Goal: Information Seeking & Learning: Learn about a topic

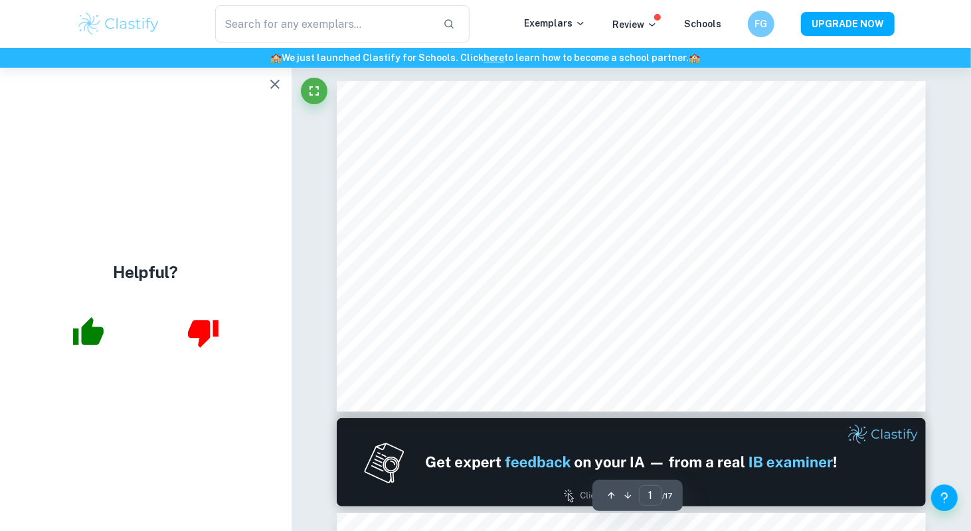
click at [258, 83] on div "Helpful?" at bounding box center [146, 300] width 292 height 464
click at [271, 83] on icon "button" at bounding box center [275, 84] width 16 height 16
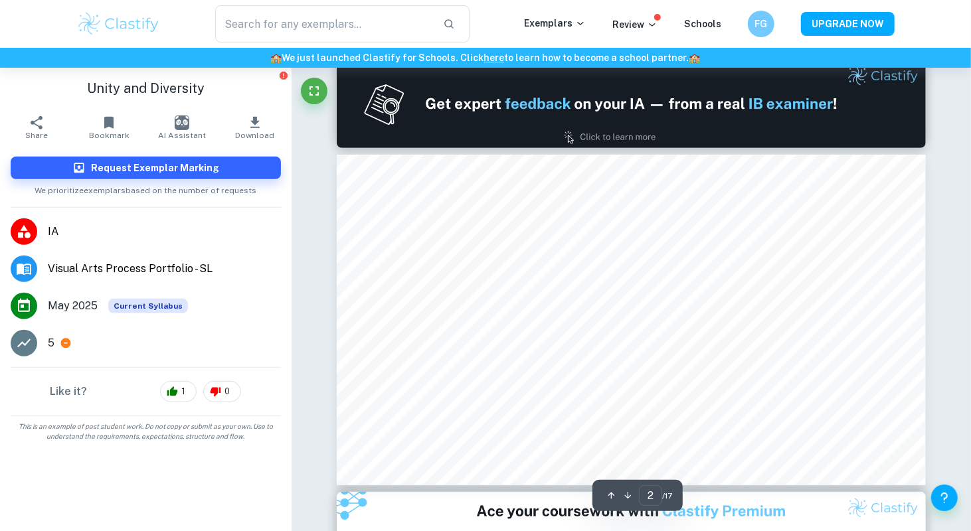
scroll to position [27, 0]
type input "1"
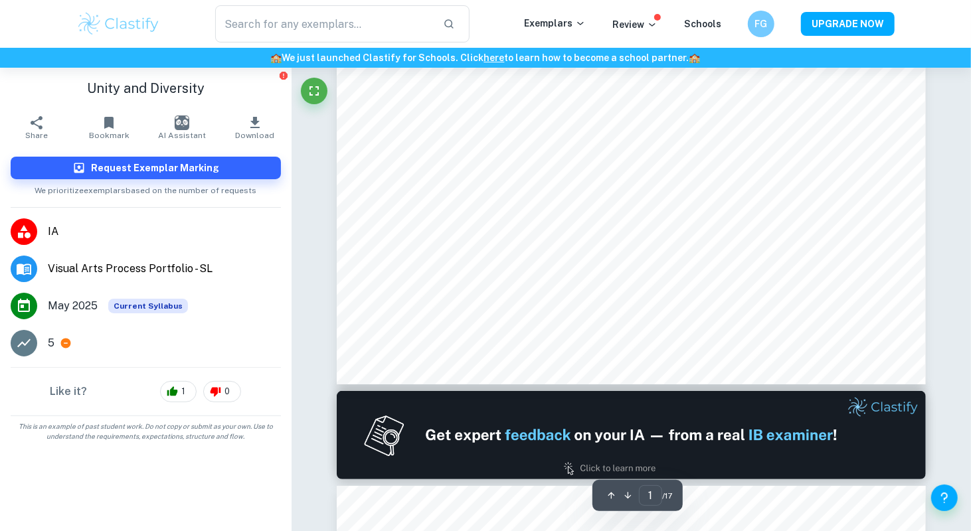
scroll to position [0, 0]
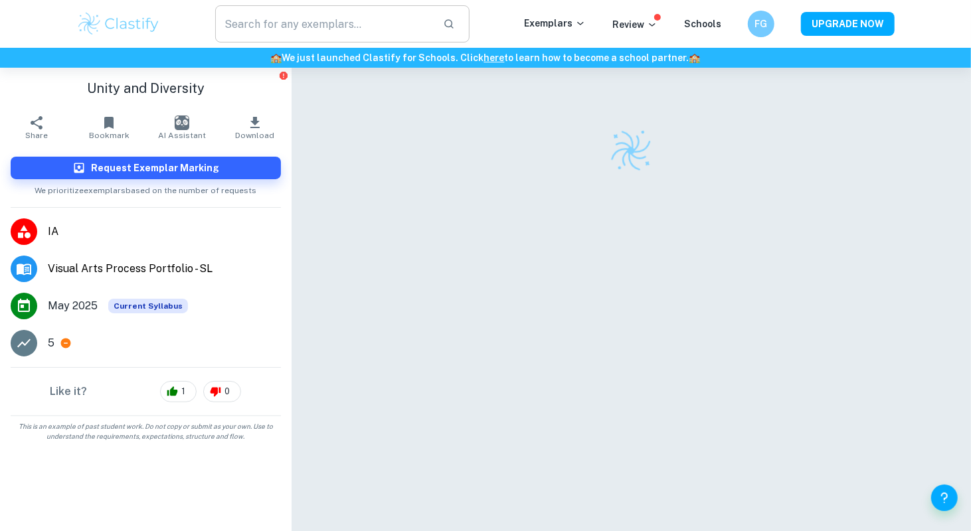
click at [353, 22] on input "text" at bounding box center [323, 23] width 217 height 37
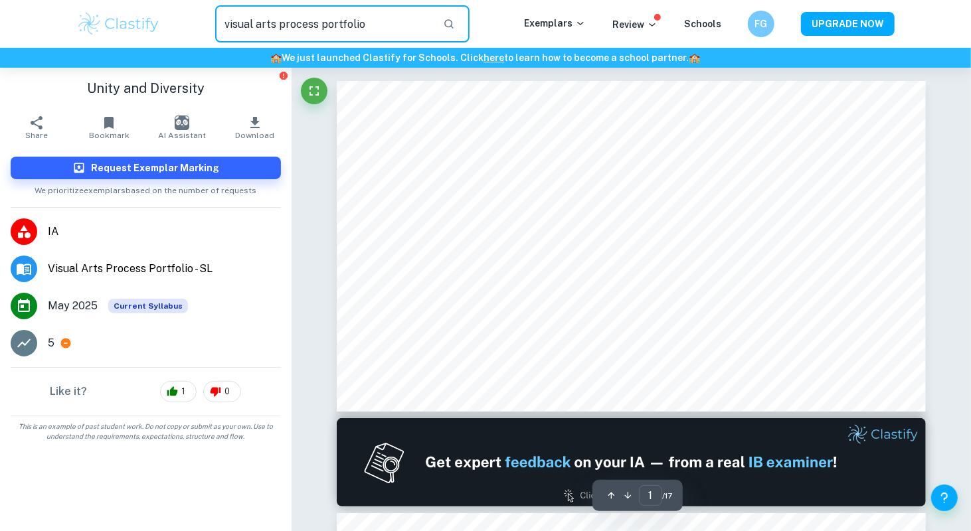
type input "visual arts process portfolio"
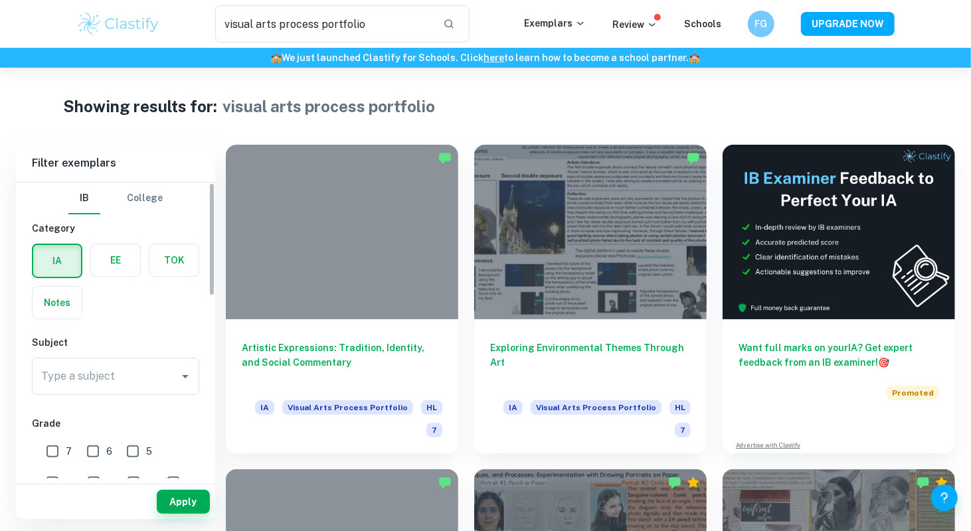
scroll to position [177, 0]
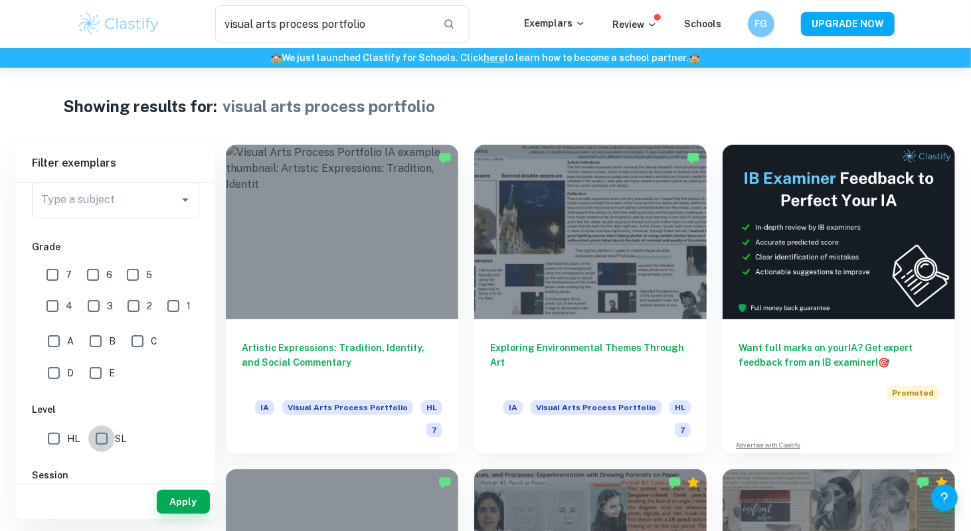
click at [102, 431] on input "SL" at bounding box center [101, 439] width 27 height 27
checkbox input "true"
click at [186, 491] on button "Apply" at bounding box center [183, 502] width 53 height 24
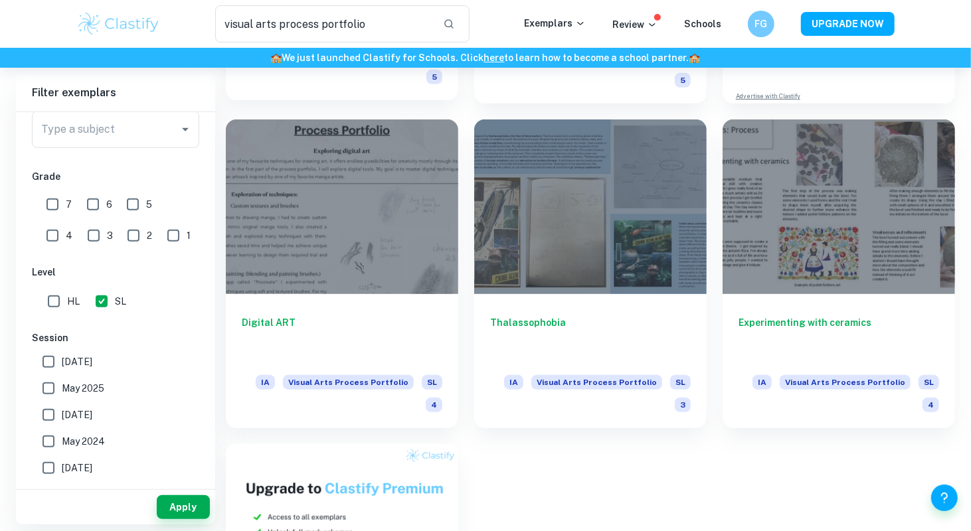
scroll to position [354, 0]
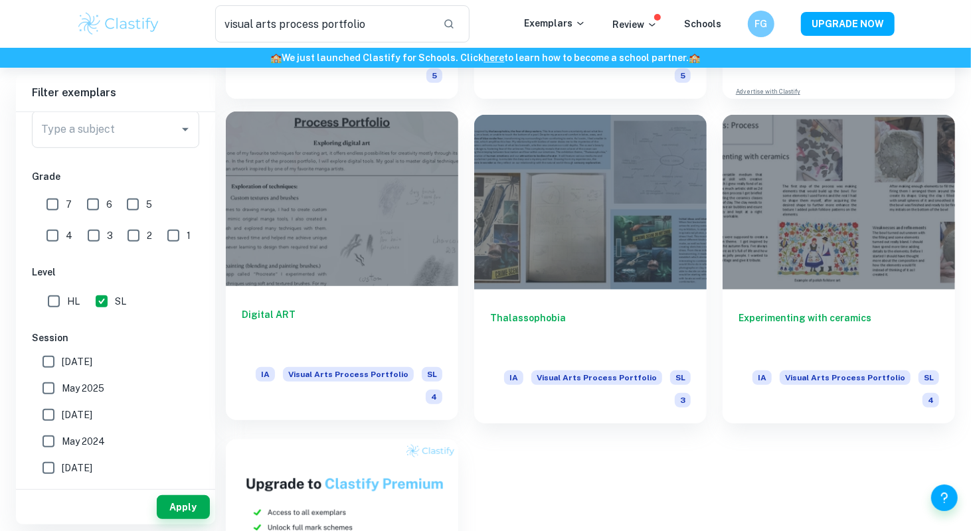
click at [382, 309] on h6 "Digital ART" at bounding box center [342, 329] width 201 height 44
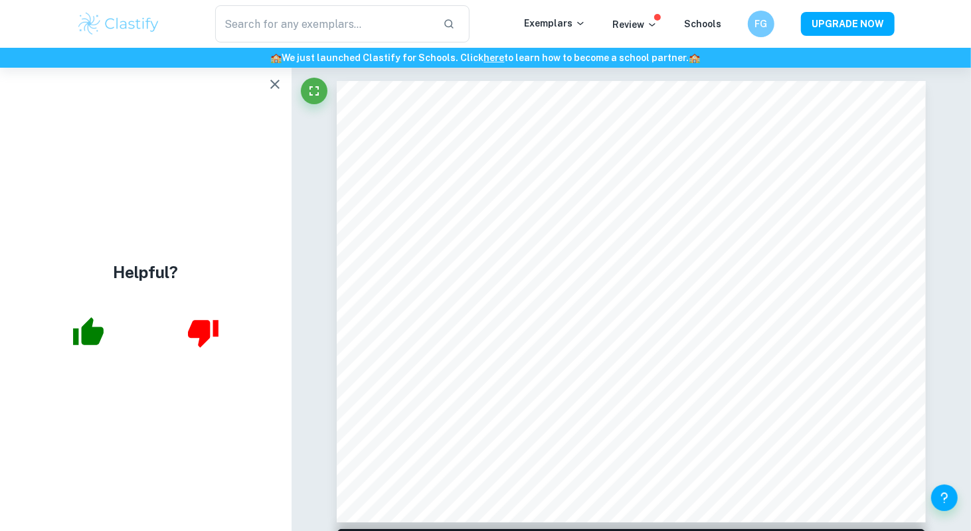
click at [274, 84] on icon "button" at bounding box center [274, 84] width 9 height 9
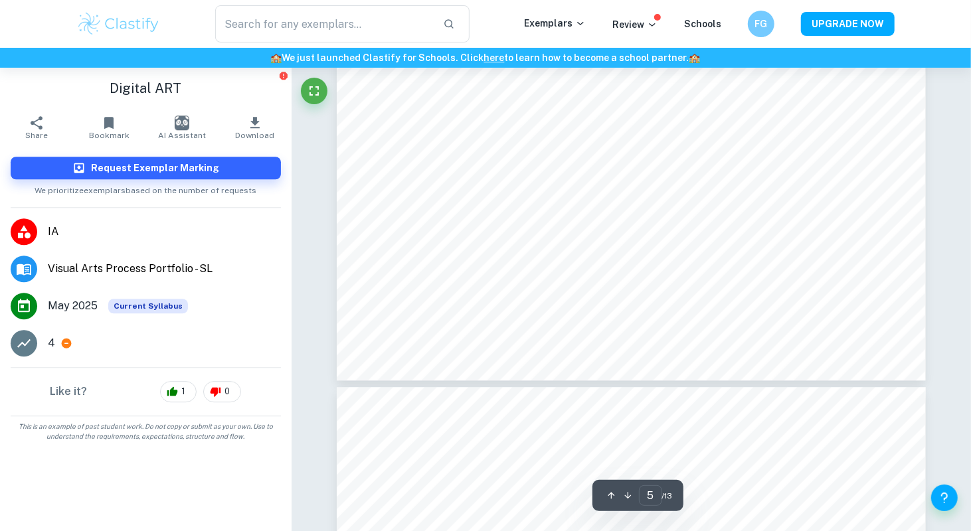
scroll to position [1948, 0]
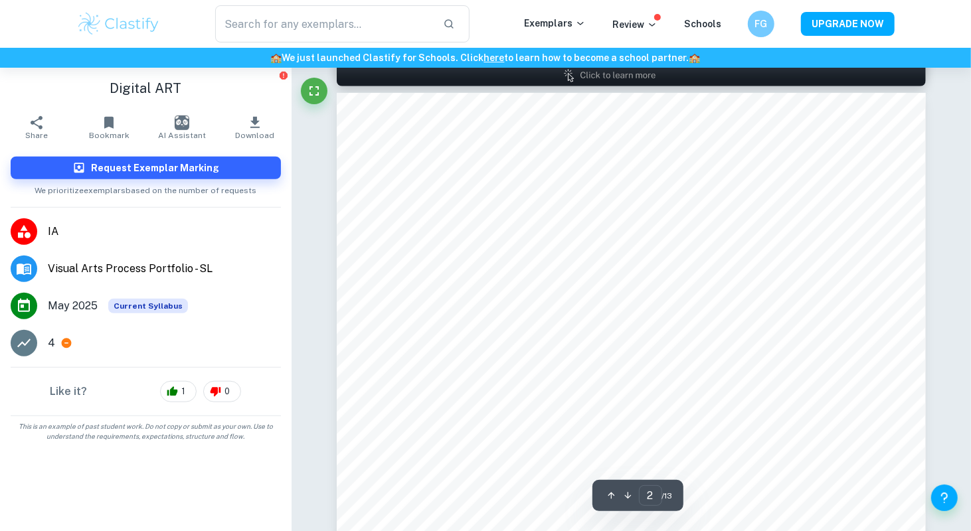
type input "1"
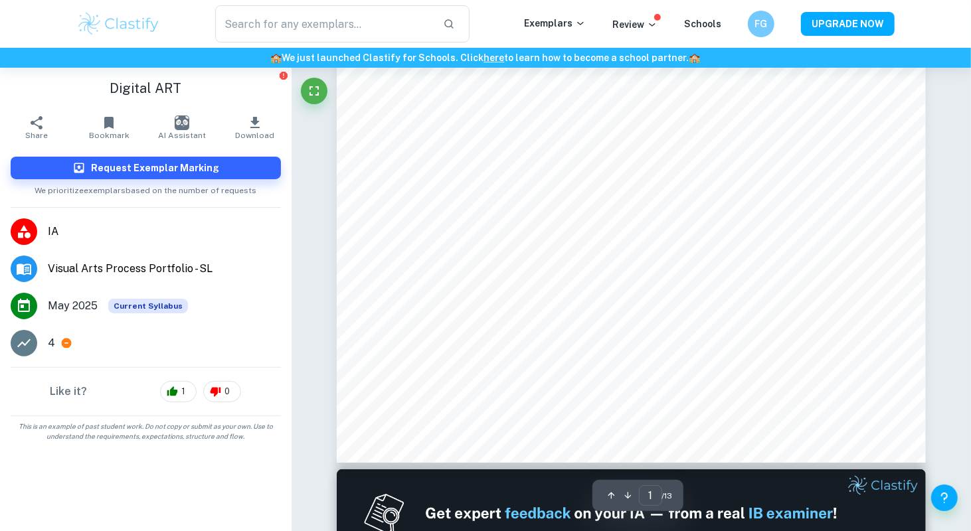
scroll to position [0, 0]
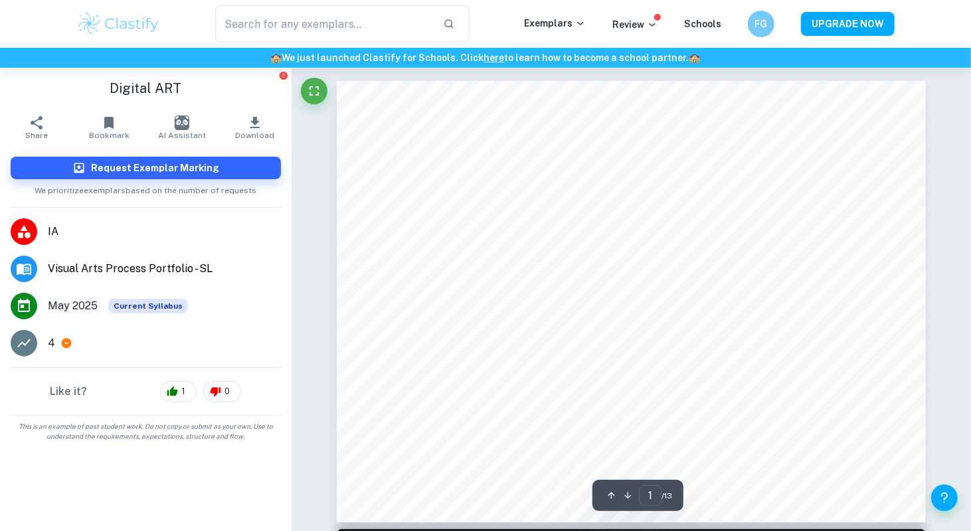
type input "visual arts process portfolio"
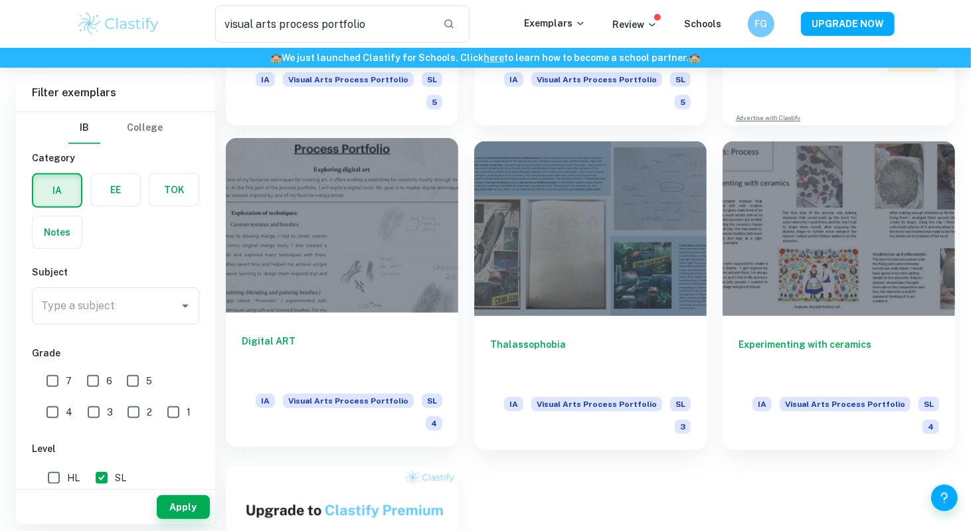
scroll to position [327, 0]
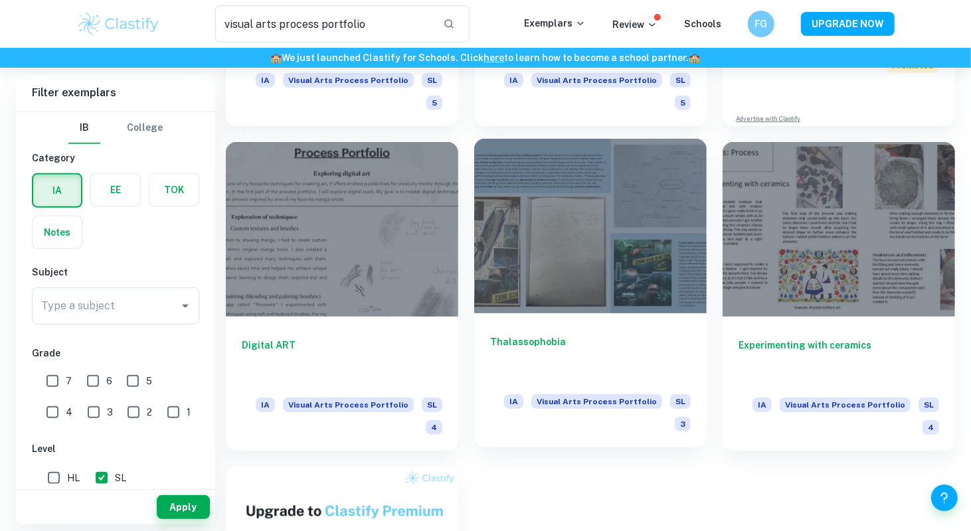
click at [560, 276] on div at bounding box center [590, 226] width 232 height 174
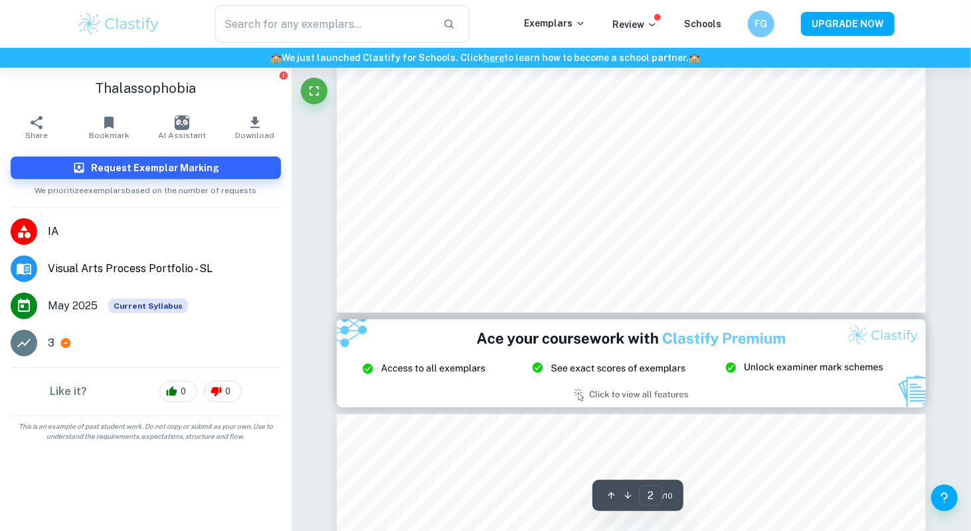
scroll to position [354, 0]
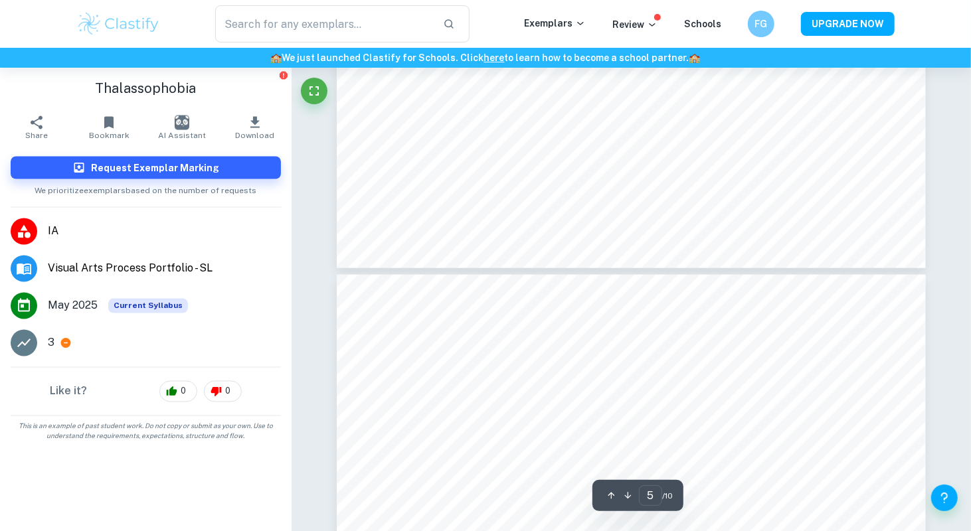
type input "4"
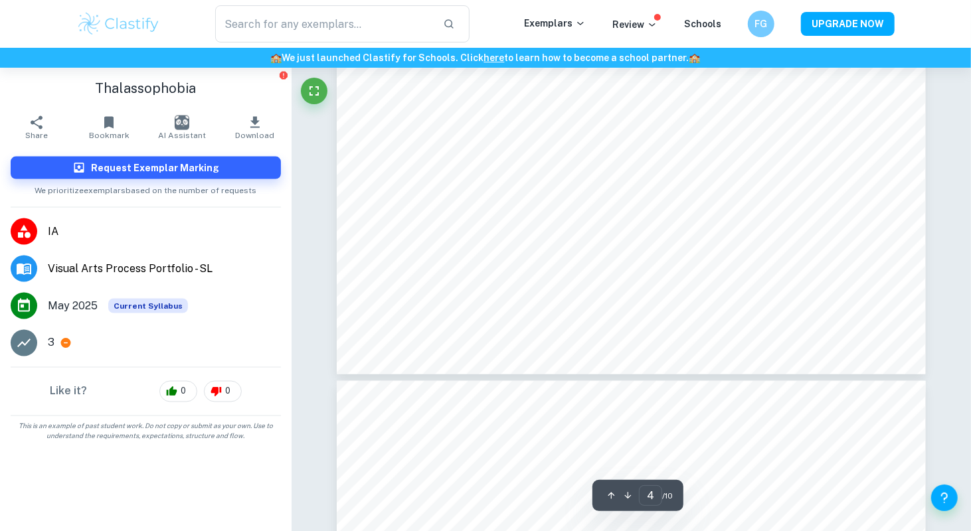
type input "visual arts process portfolio"
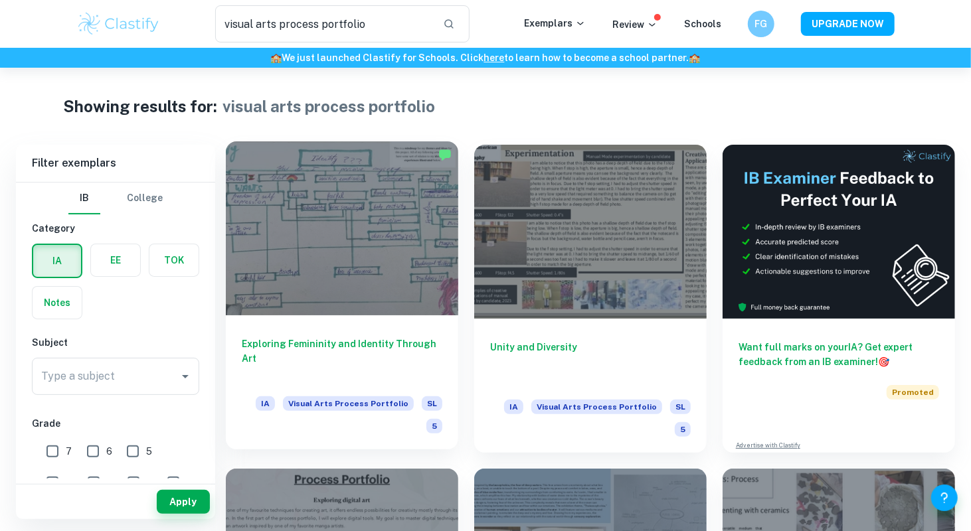
click at [397, 250] on div at bounding box center [342, 228] width 232 height 174
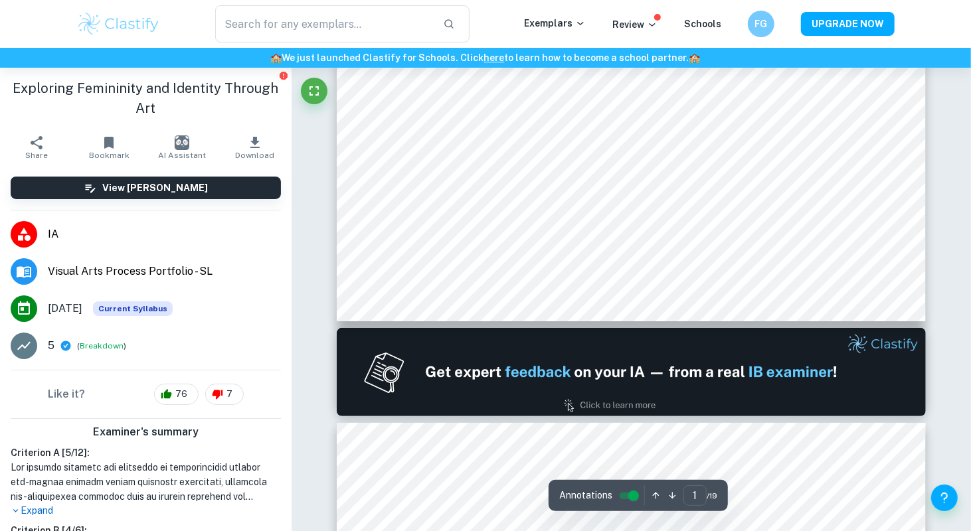
scroll to position [531, 0]
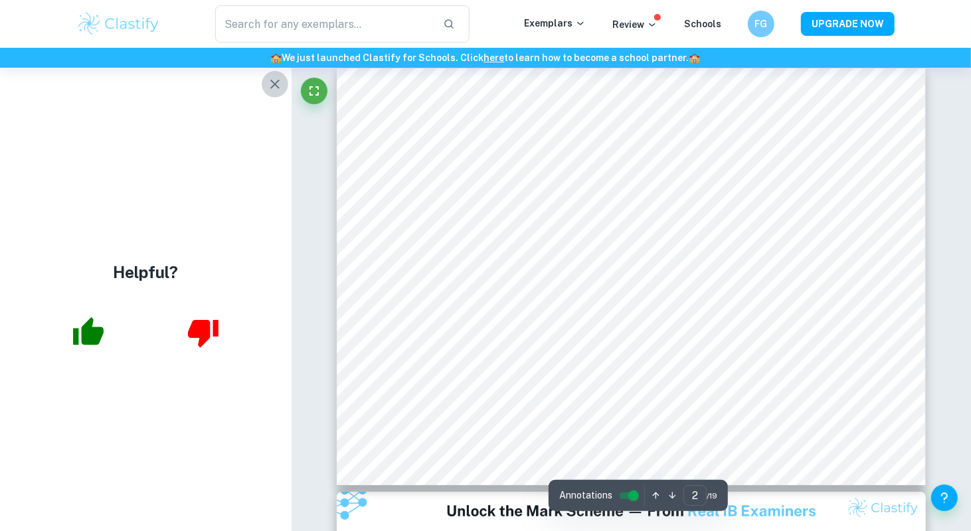
click at [281, 90] on icon "button" at bounding box center [275, 84] width 16 height 16
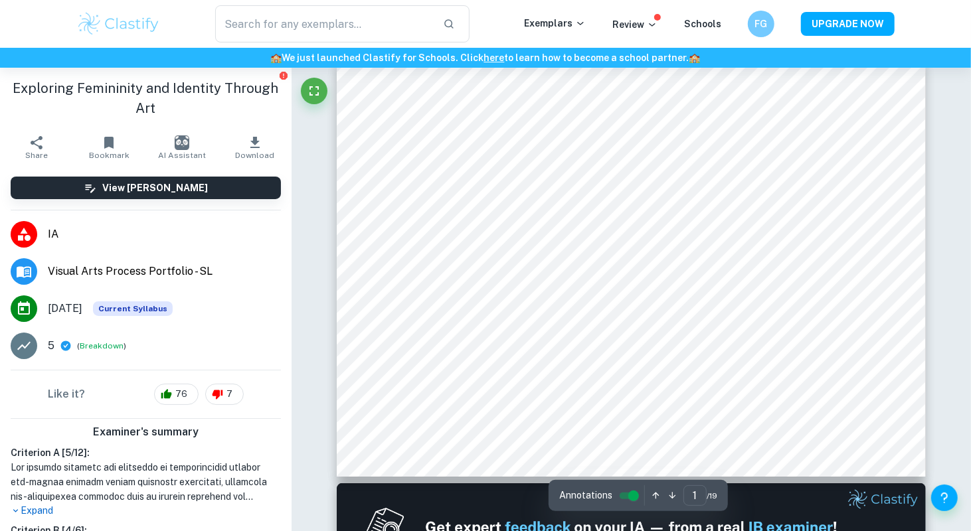
scroll to position [0, 0]
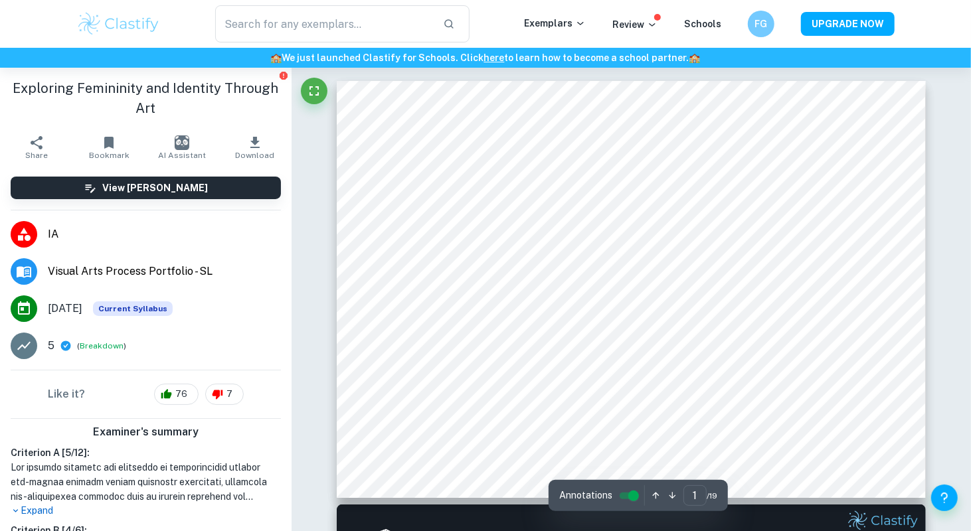
click at [314, 88] on icon "Fullscreen" at bounding box center [314, 91] width 16 height 16
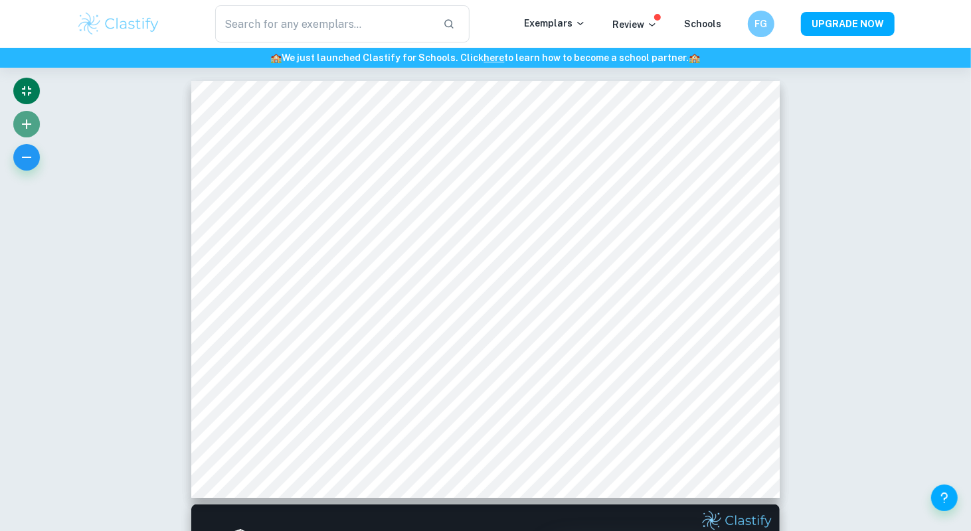
click at [26, 122] on icon "button" at bounding box center [26, 124] width 9 height 9
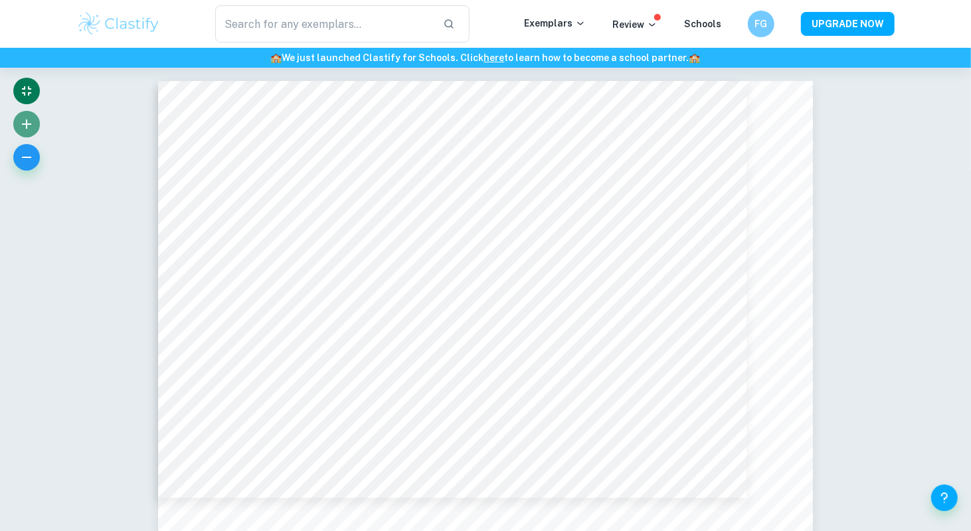
click at [26, 122] on icon "button" at bounding box center [26, 124] width 9 height 9
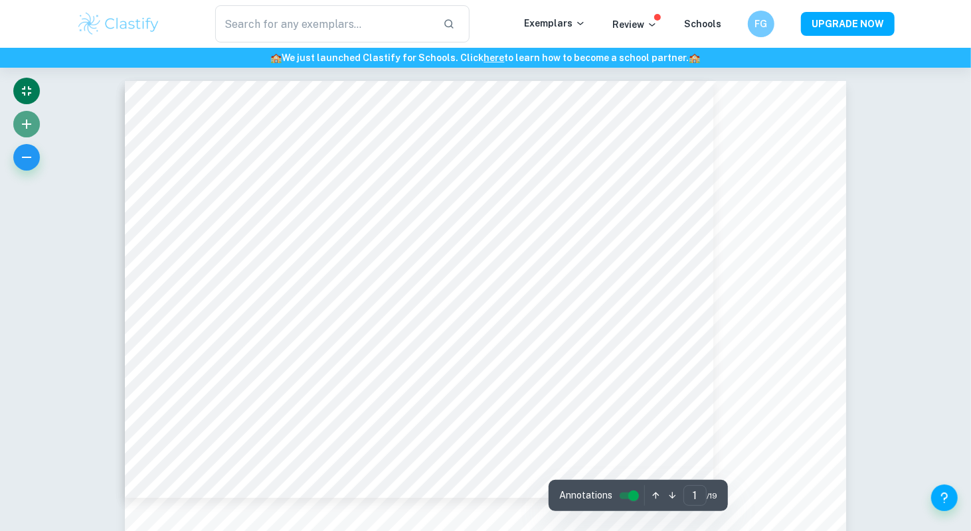
click at [27, 126] on icon "button" at bounding box center [26, 124] width 9 height 9
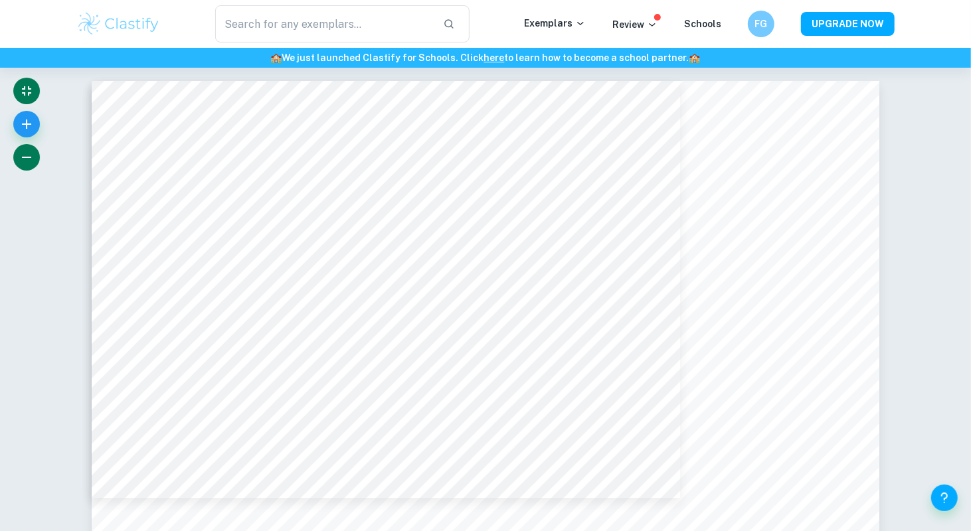
click at [25, 157] on icon "button" at bounding box center [26, 157] width 9 height 1
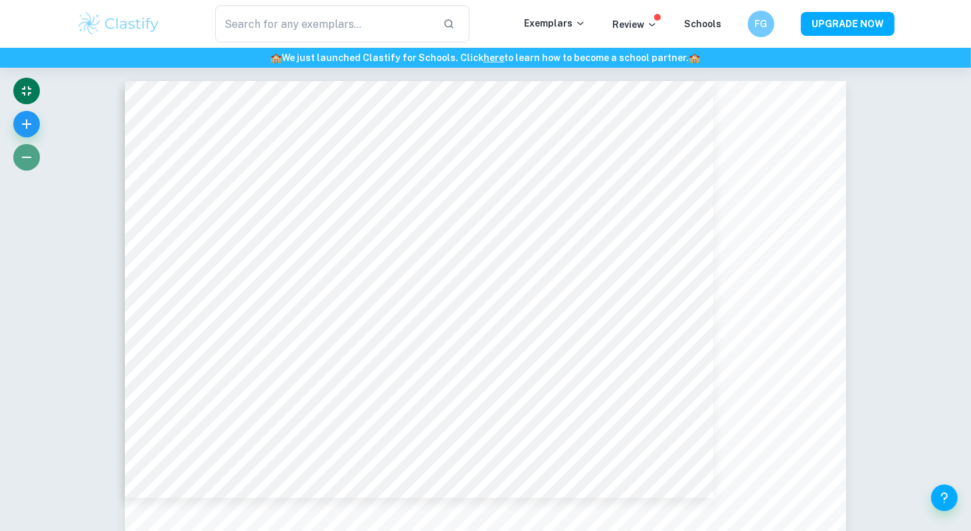
click at [25, 157] on icon "button" at bounding box center [26, 157] width 9 height 1
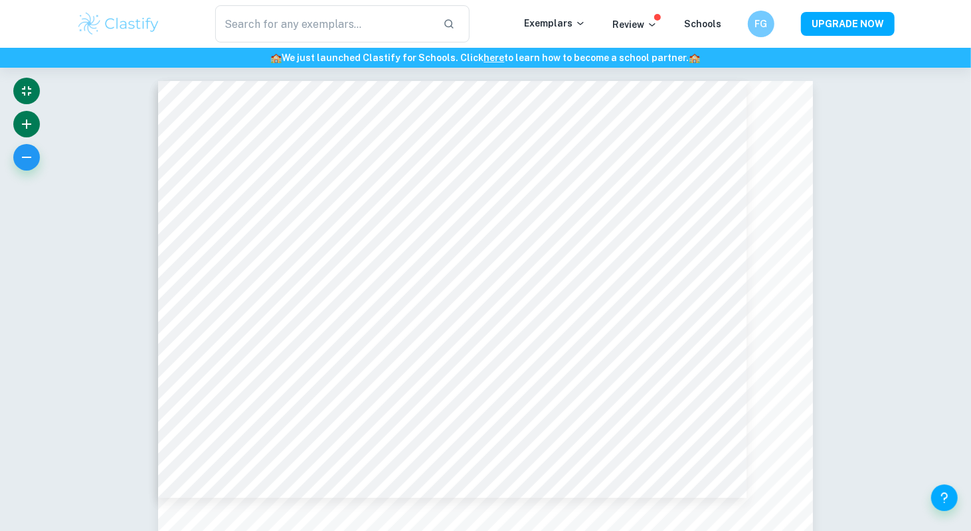
click at [21, 112] on button "button" at bounding box center [26, 124] width 27 height 27
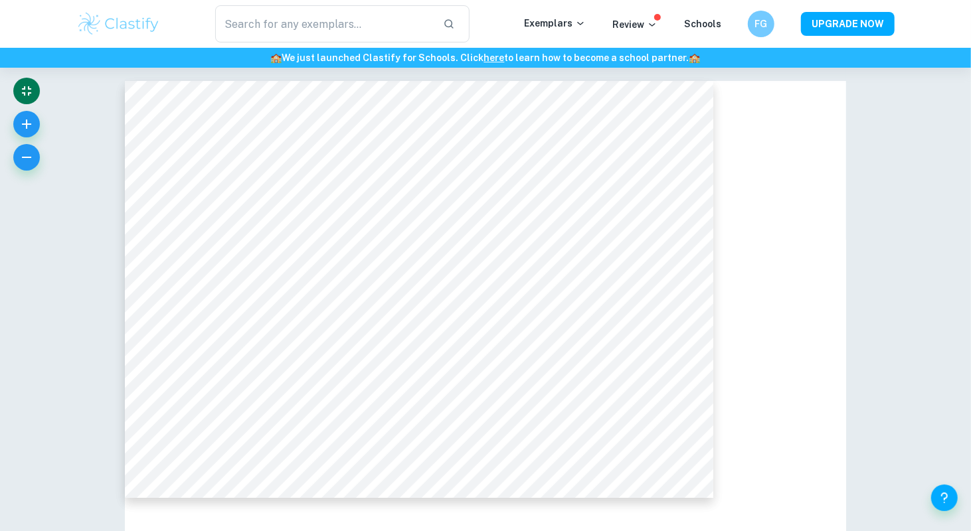
click at [20, 111] on div at bounding box center [26, 128] width 27 height 100
click at [17, 124] on button "button" at bounding box center [26, 124] width 27 height 27
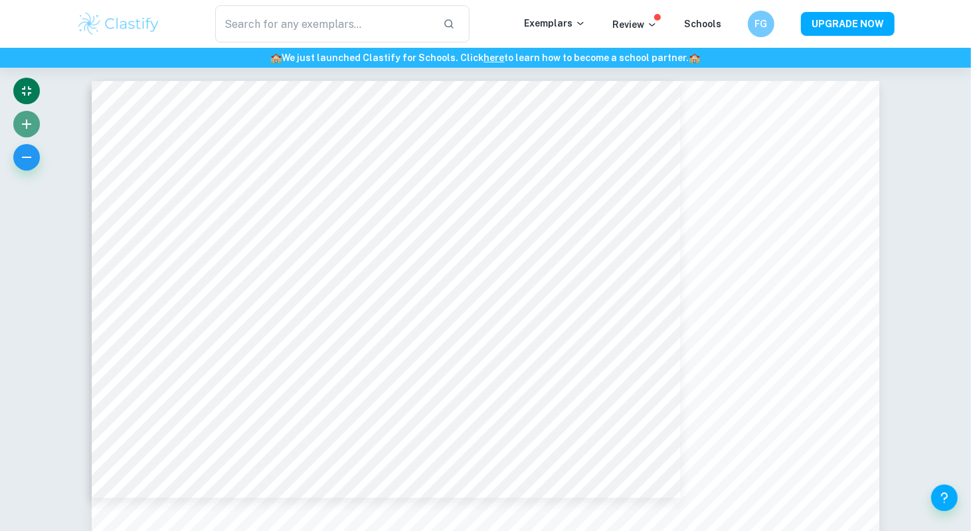
click at [17, 124] on button "button" at bounding box center [26, 124] width 27 height 27
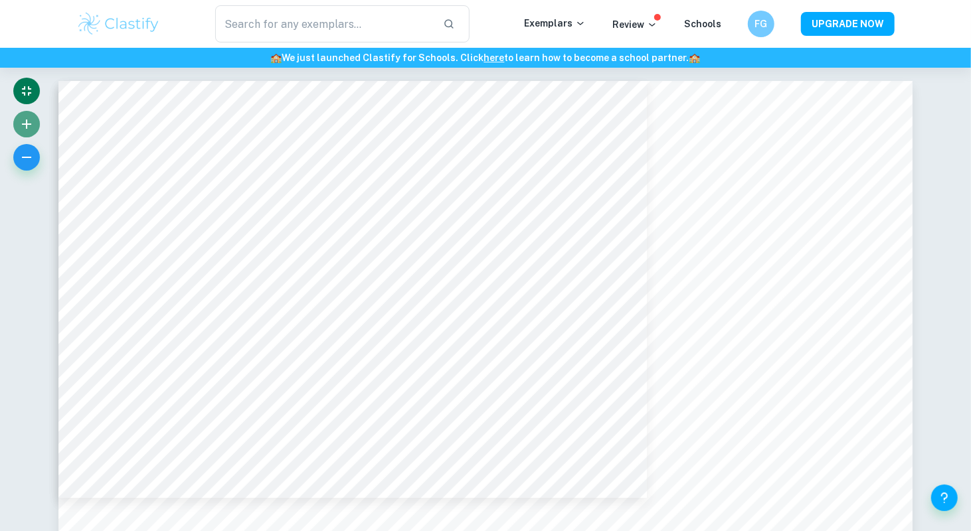
click at [17, 124] on button "button" at bounding box center [26, 124] width 27 height 27
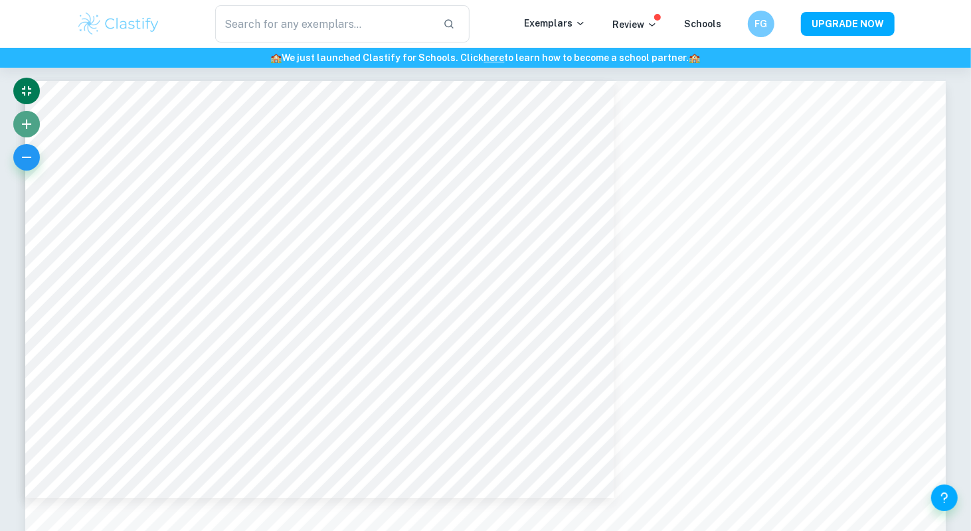
click at [17, 124] on button "button" at bounding box center [26, 124] width 27 height 27
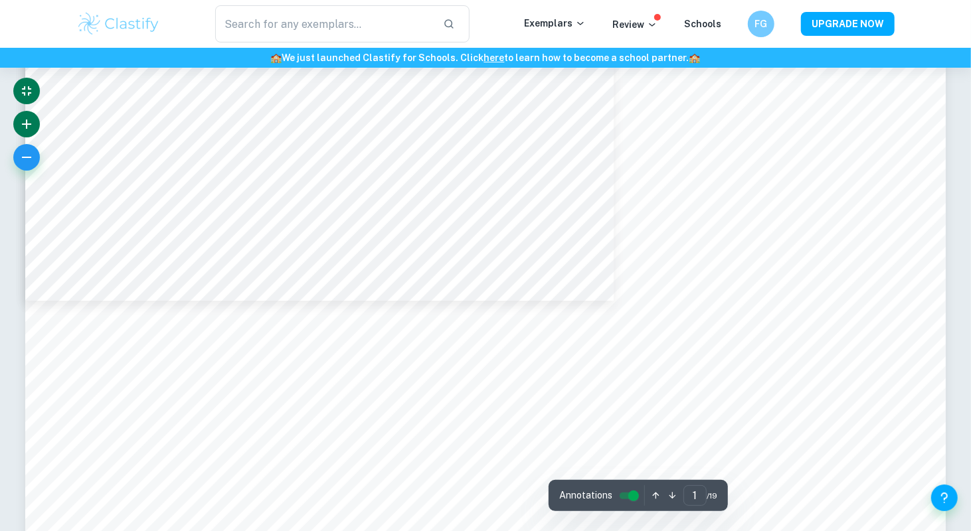
scroll to position [177, 0]
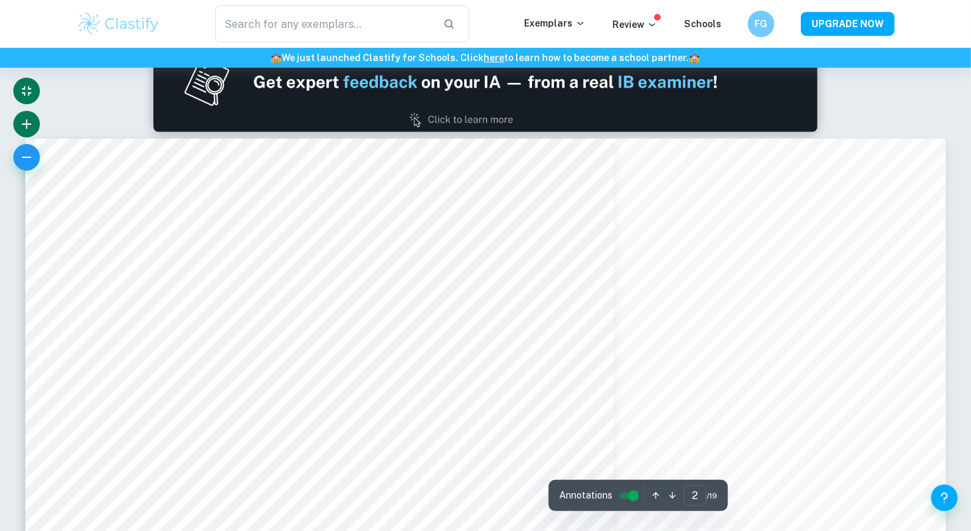
type input "1"
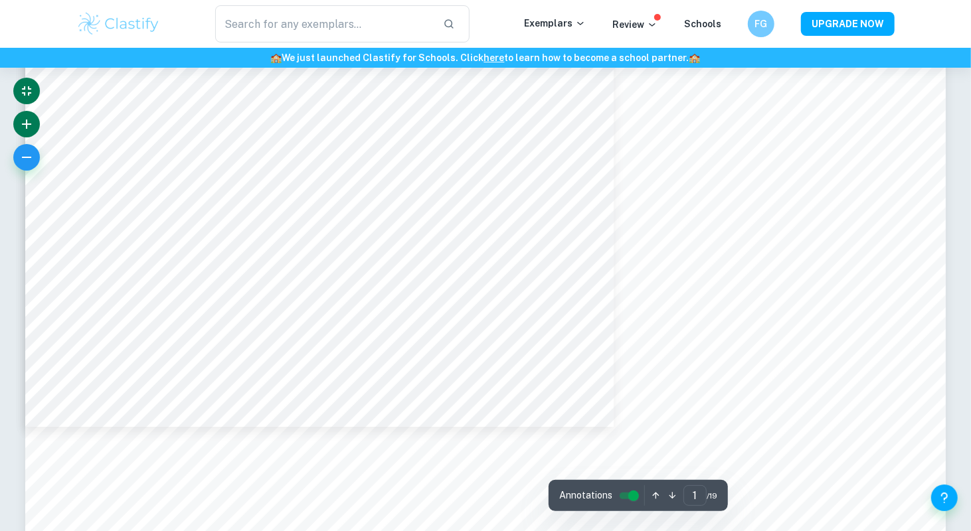
scroll to position [0, 0]
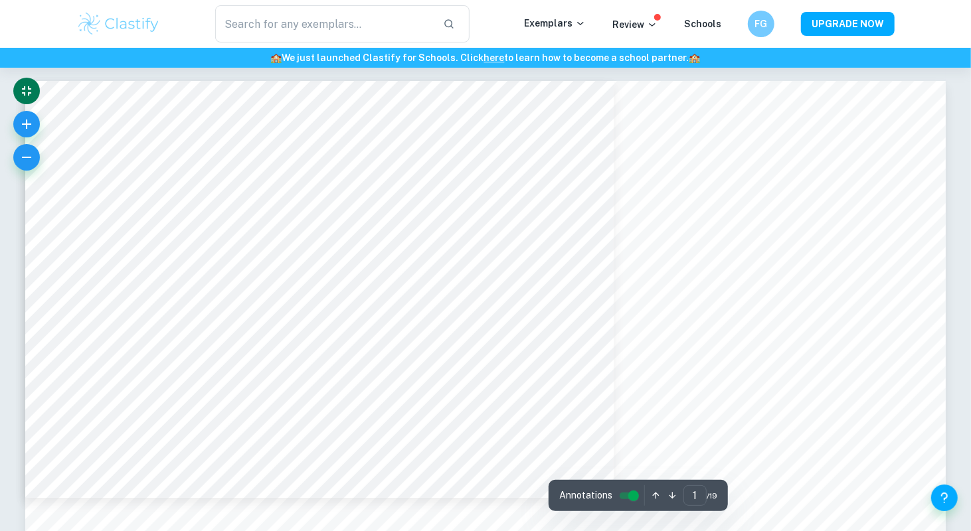
click at [630, 495] on input "controlled" at bounding box center [634, 496] width 48 height 16
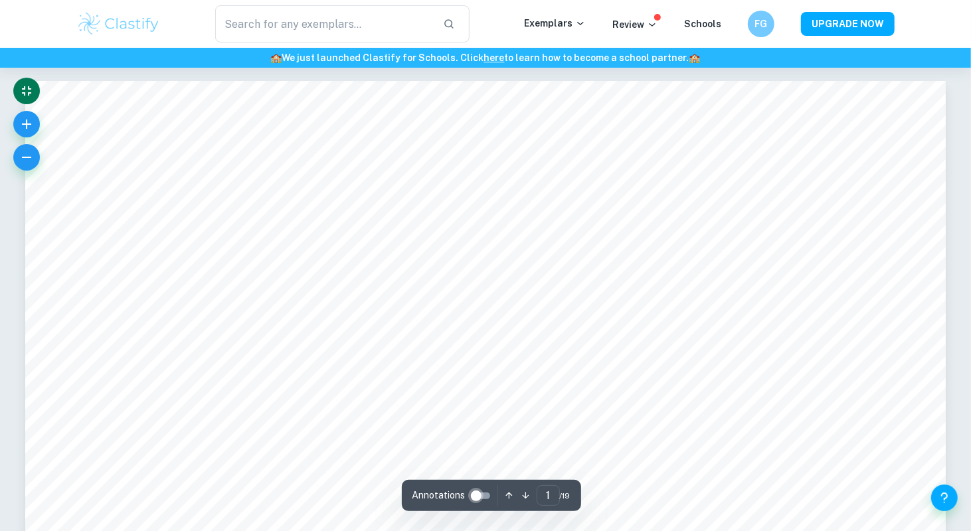
click at [480, 495] on input "controlled" at bounding box center [476, 496] width 48 height 16
